Goal: Communication & Community: Answer question/provide support

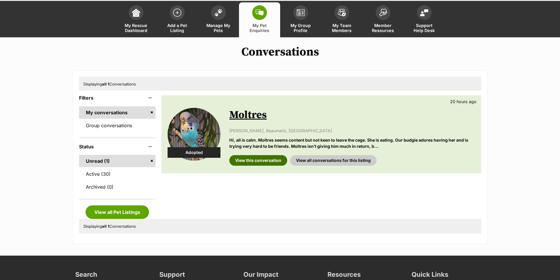
click at [266, 160] on link "View this conversation" at bounding box center [258, 160] width 58 height 11
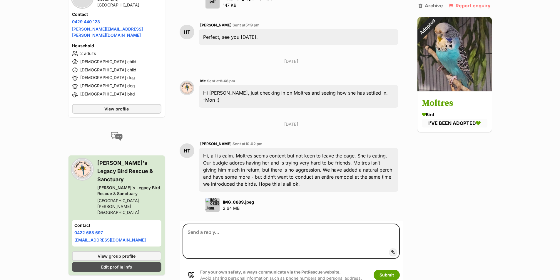
scroll to position [1031, 0]
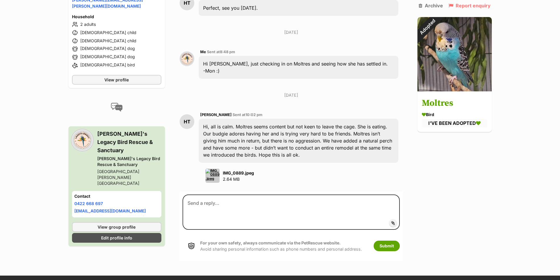
click at [214, 170] on img at bounding box center [213, 176] width 14 height 14
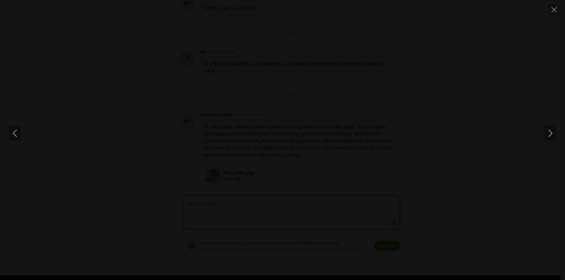
click at [520, 140] on div at bounding box center [282, 140] width 565 height 0
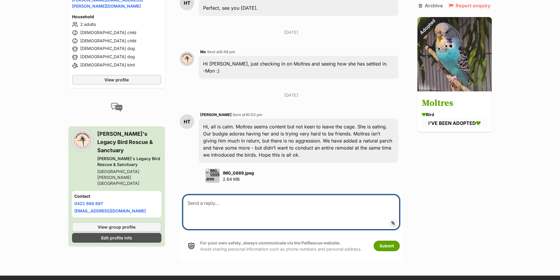
click at [291, 203] on textarea at bounding box center [291, 212] width 217 height 35
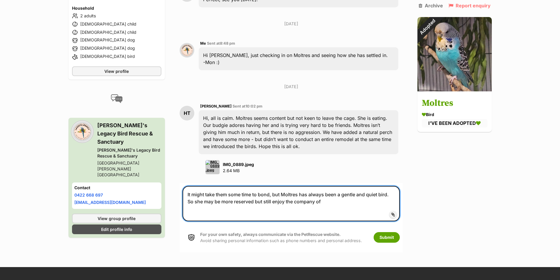
scroll to position [1119, 0]
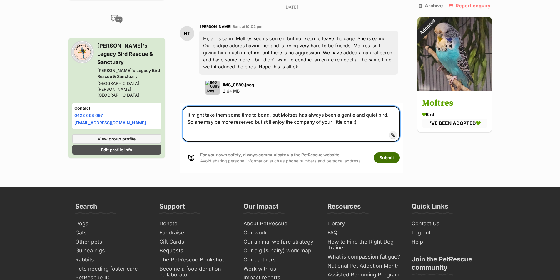
type textarea "It might take them some time to bond, but Moltres has always been a gentle and …"
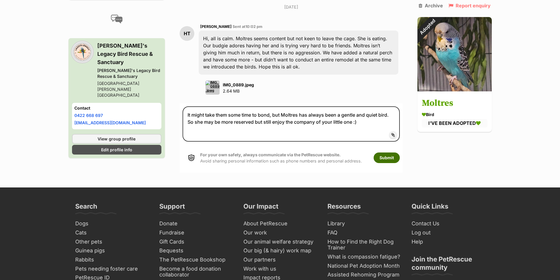
click at [384, 154] on button "Submit" at bounding box center [387, 158] width 26 height 11
